Goal: Task Accomplishment & Management: Manage account settings

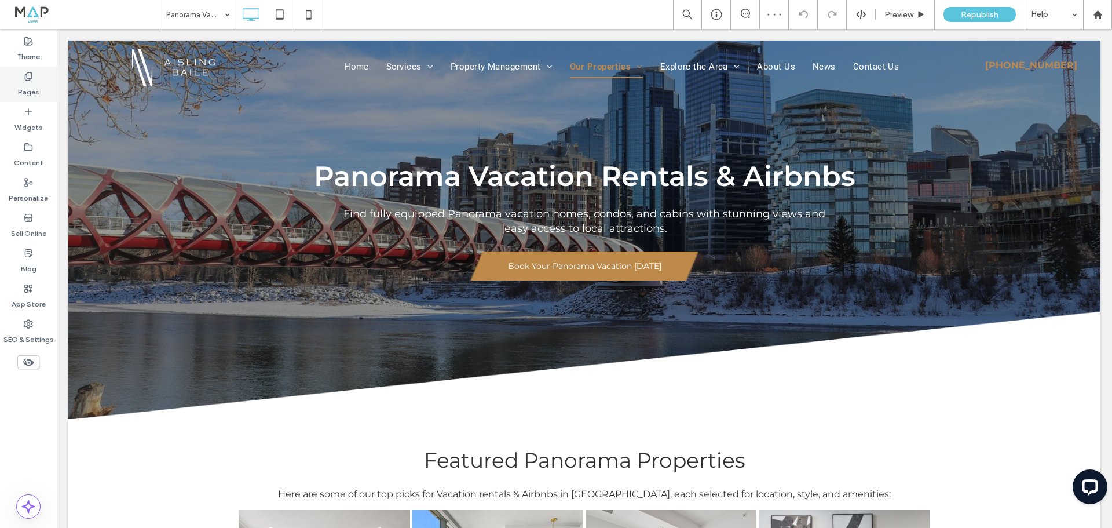
click at [35, 87] on label "Pages" at bounding box center [28, 89] width 21 height 16
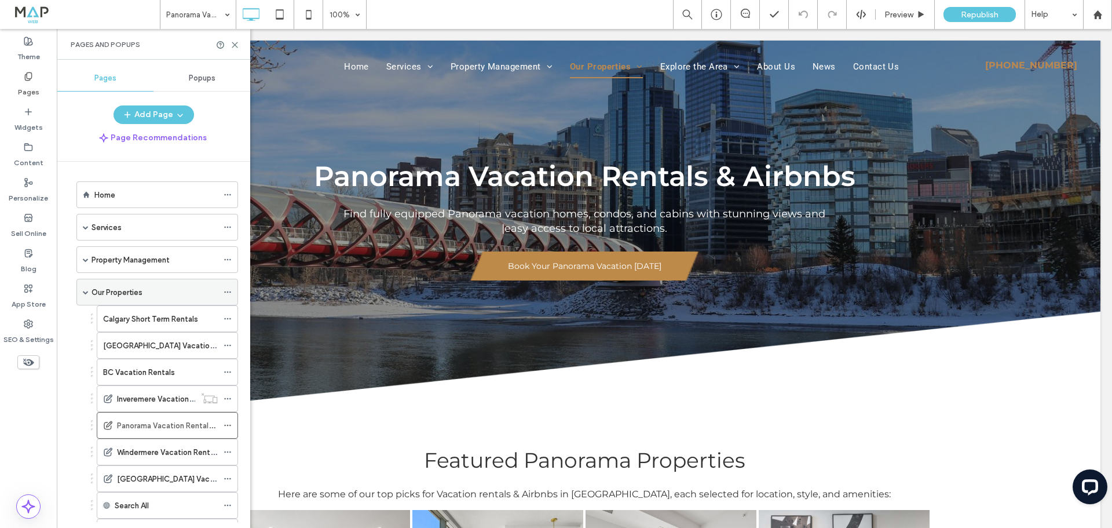
click at [225, 288] on icon at bounding box center [228, 292] width 8 height 8
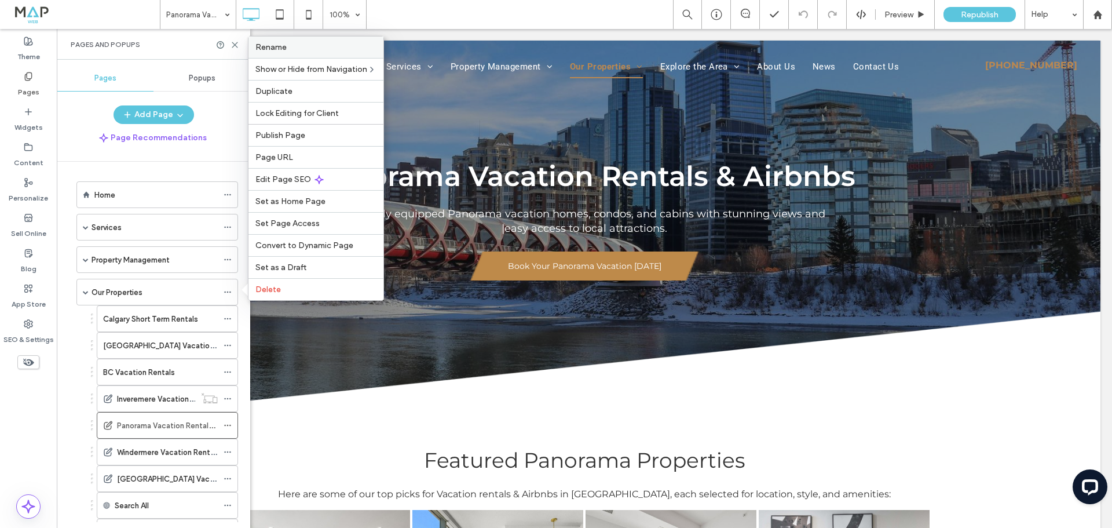
click at [272, 45] on span "Rename" at bounding box center [270, 47] width 31 height 10
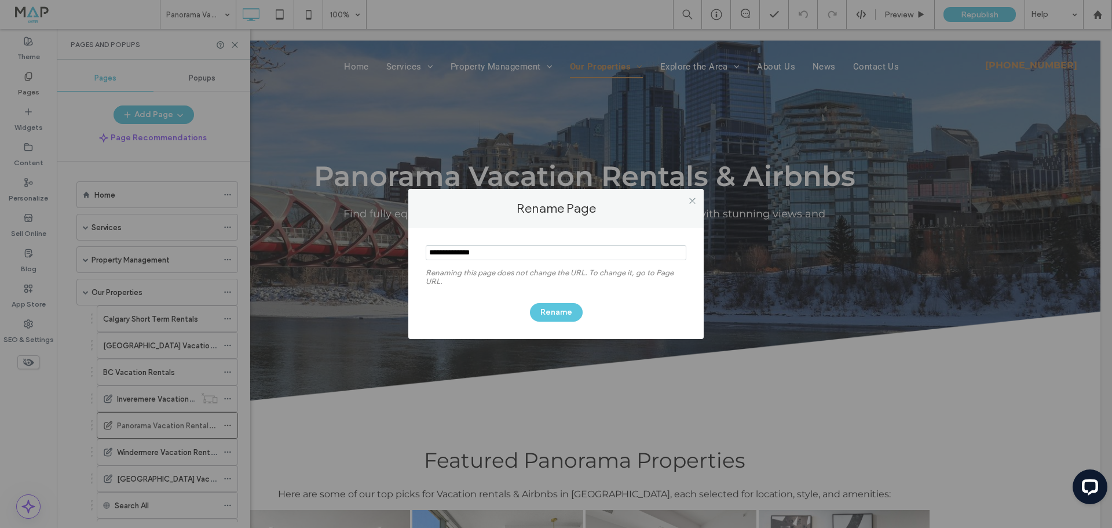
click at [486, 250] on input "notEmpty" at bounding box center [556, 252] width 261 height 15
type input "**********"
click at [550, 311] on button "Rename" at bounding box center [556, 312] width 53 height 19
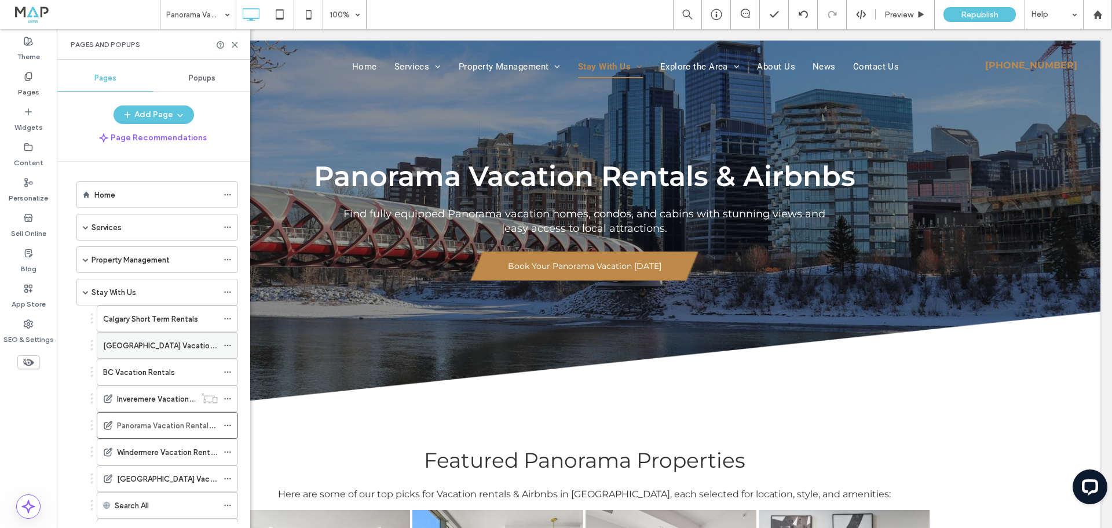
scroll to position [58, 0]
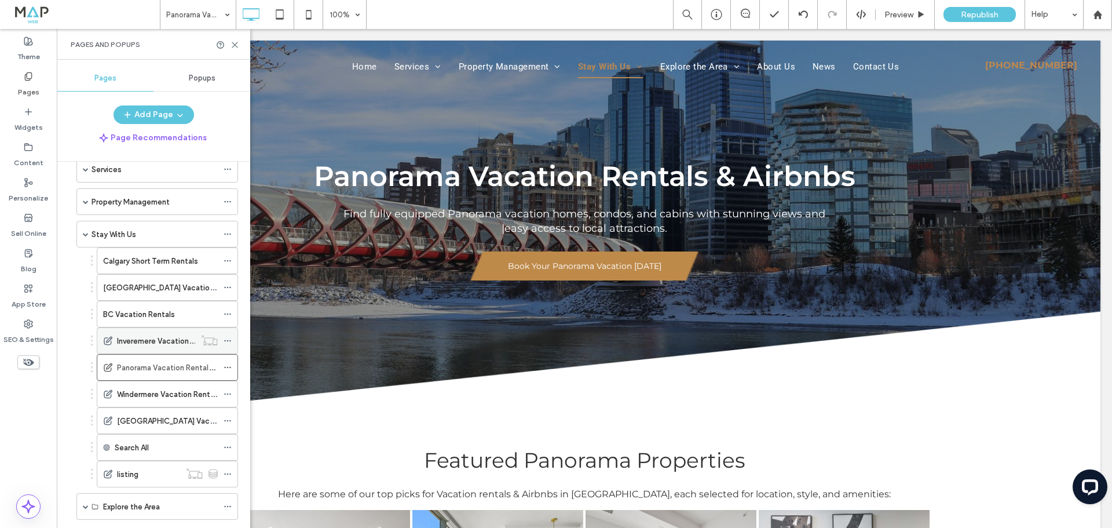
click at [143, 340] on label "Inveremere Vacation Rentals & Airbnbs" at bounding box center [184, 341] width 135 height 20
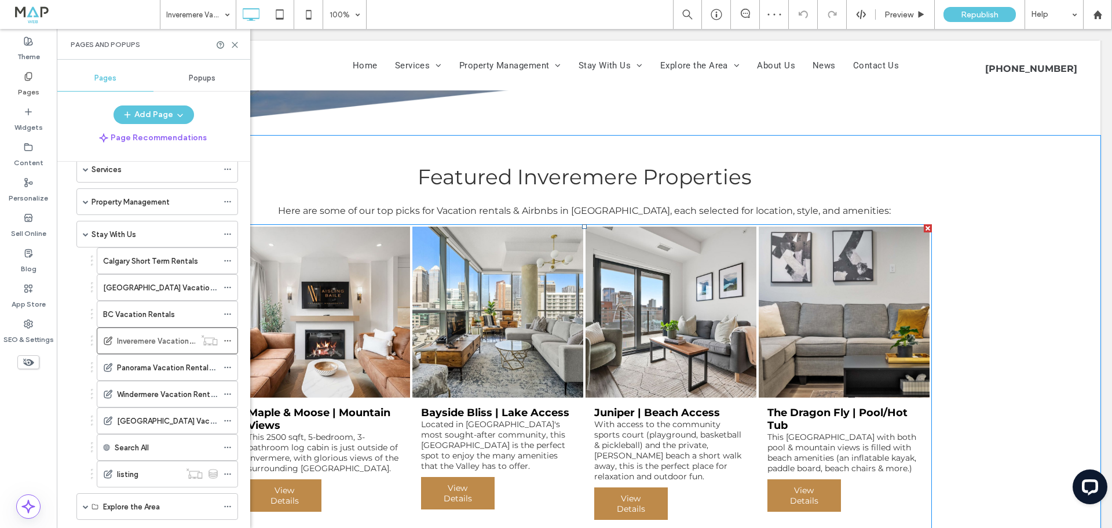
scroll to position [290, 0]
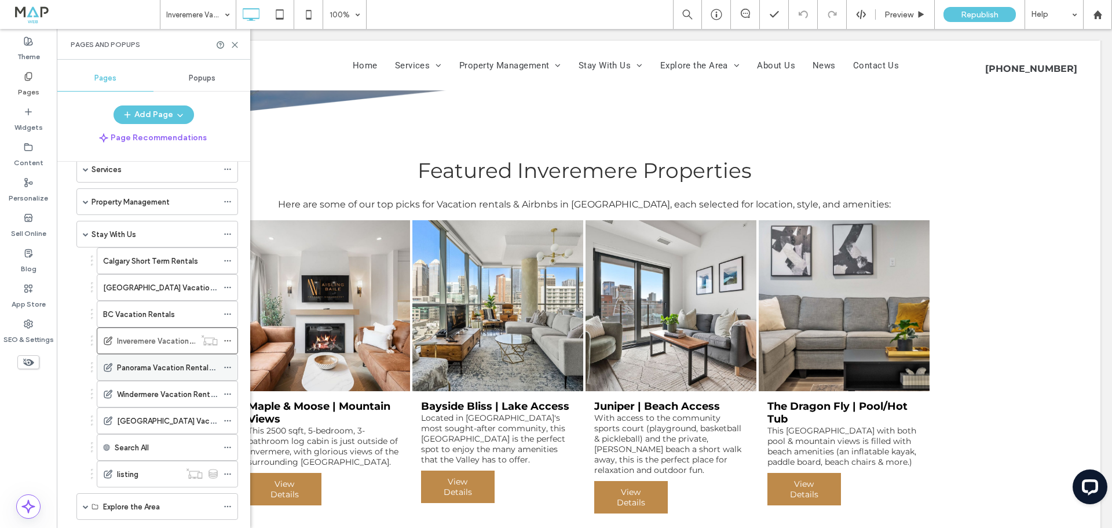
click at [140, 365] on label "Panorama Vacation Rentals & Airbnbs" at bounding box center [182, 367] width 130 height 20
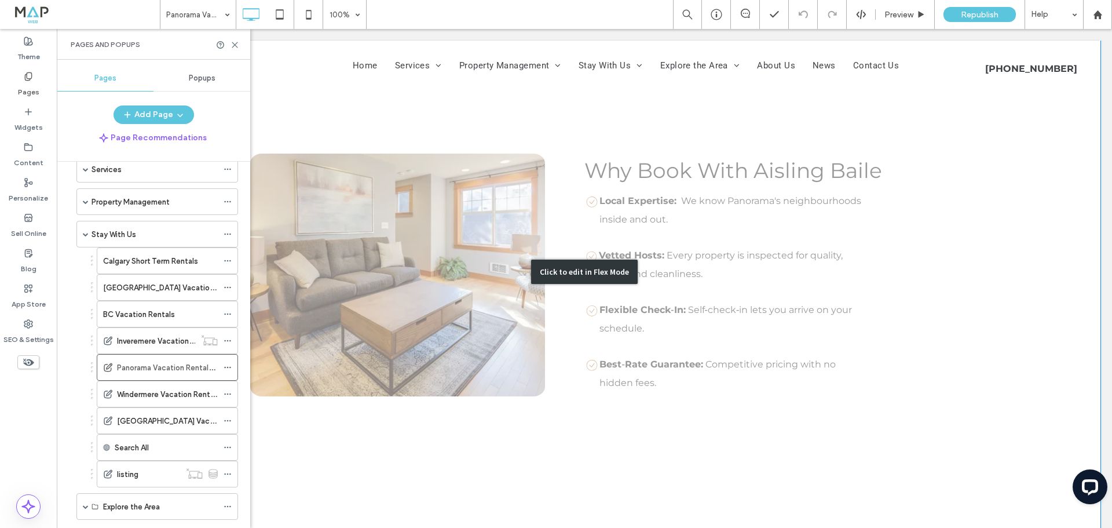
scroll to position [1622, 0]
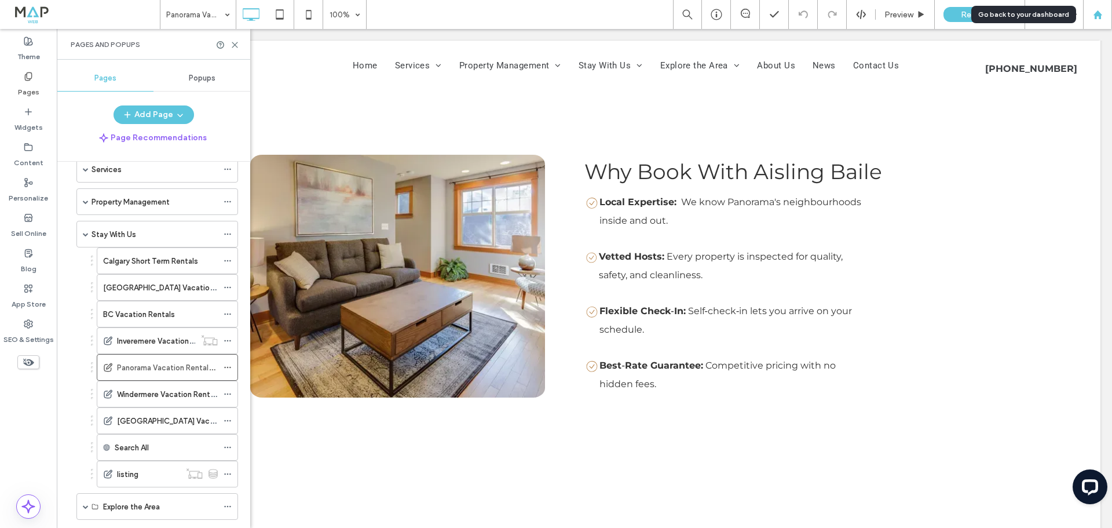
click at [1100, 20] on div at bounding box center [1097, 14] width 29 height 29
